Goal: Navigation & Orientation: Find specific page/section

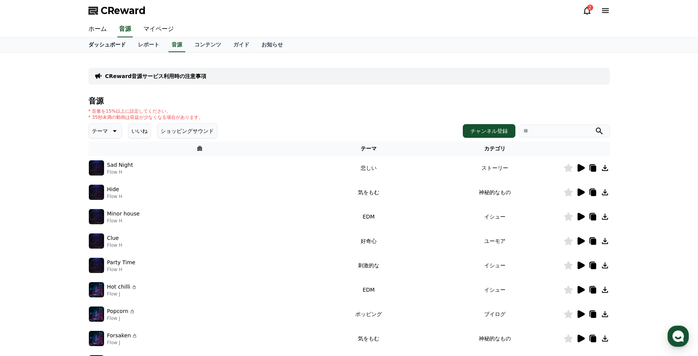
click at [101, 40] on link "ダッシュボード" at bounding box center [107, 45] width 50 height 14
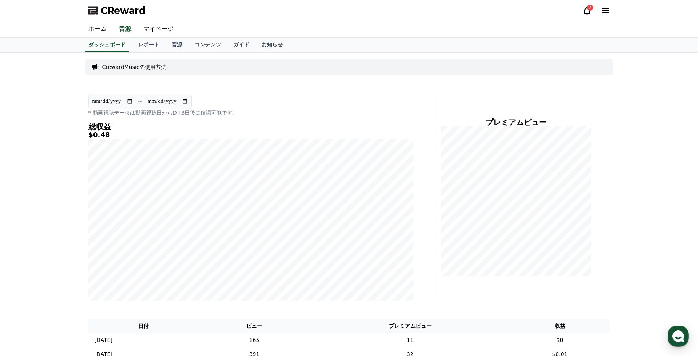
click at [593, 10] on div "2" at bounding box center [596, 10] width 27 height 9
click at [589, 10] on div "2" at bounding box center [590, 8] width 6 height 6
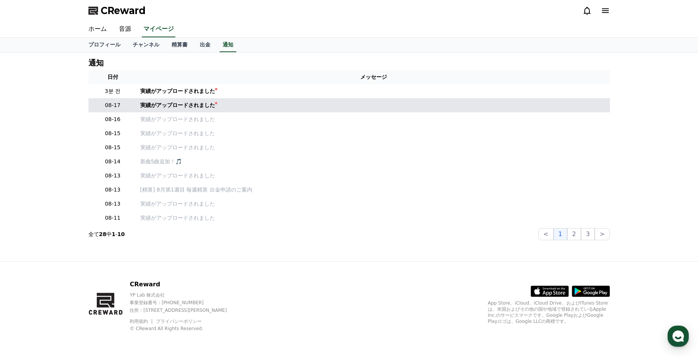
click at [140, 107] on td "実績がアップロードされました" at bounding box center [373, 105] width 473 height 14
click at [146, 105] on div "実績がアップロードされました" at bounding box center [177, 105] width 75 height 8
